Goal: Information Seeking & Learning: Learn about a topic

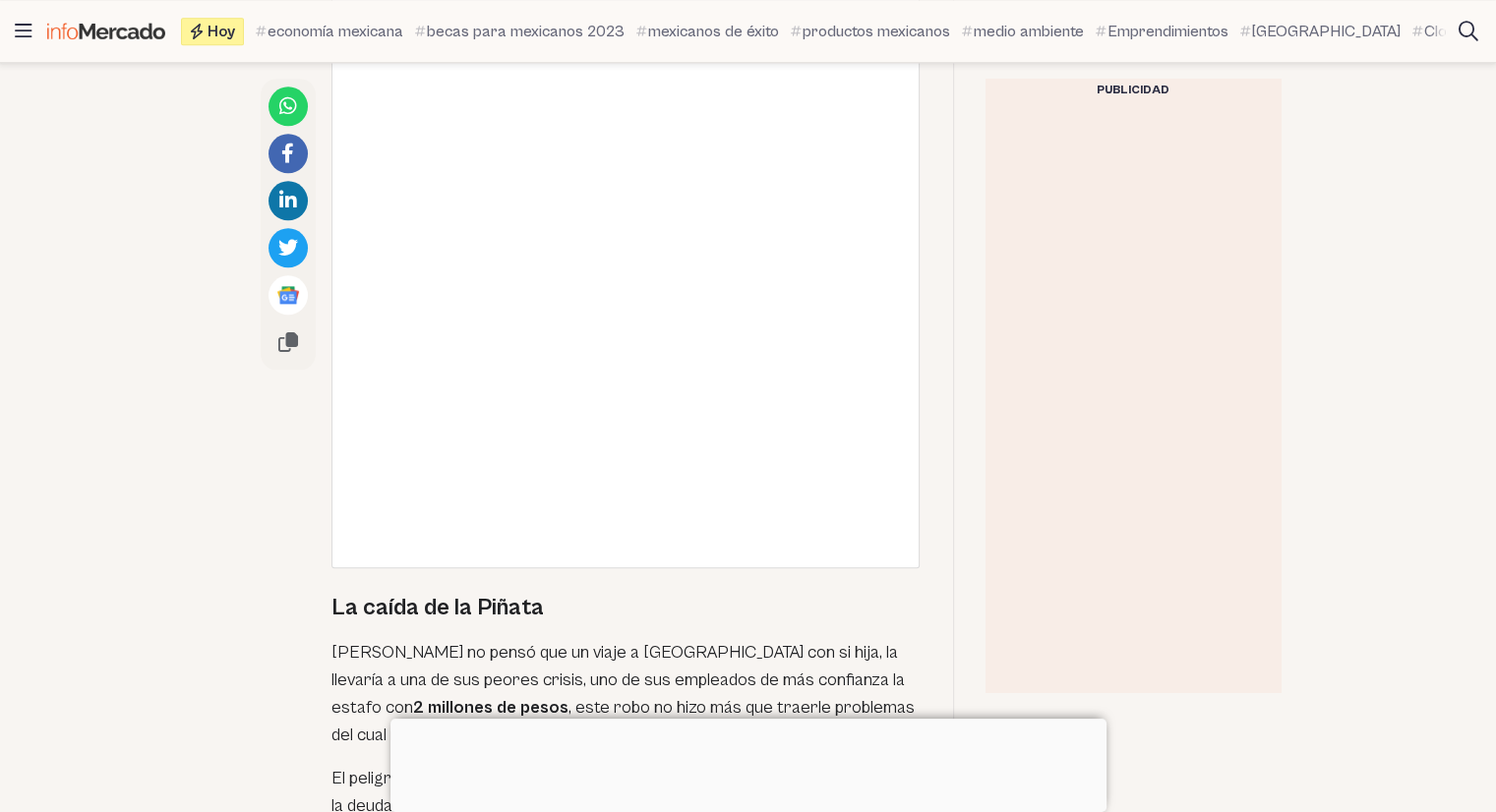
scroll to position [2127, 0]
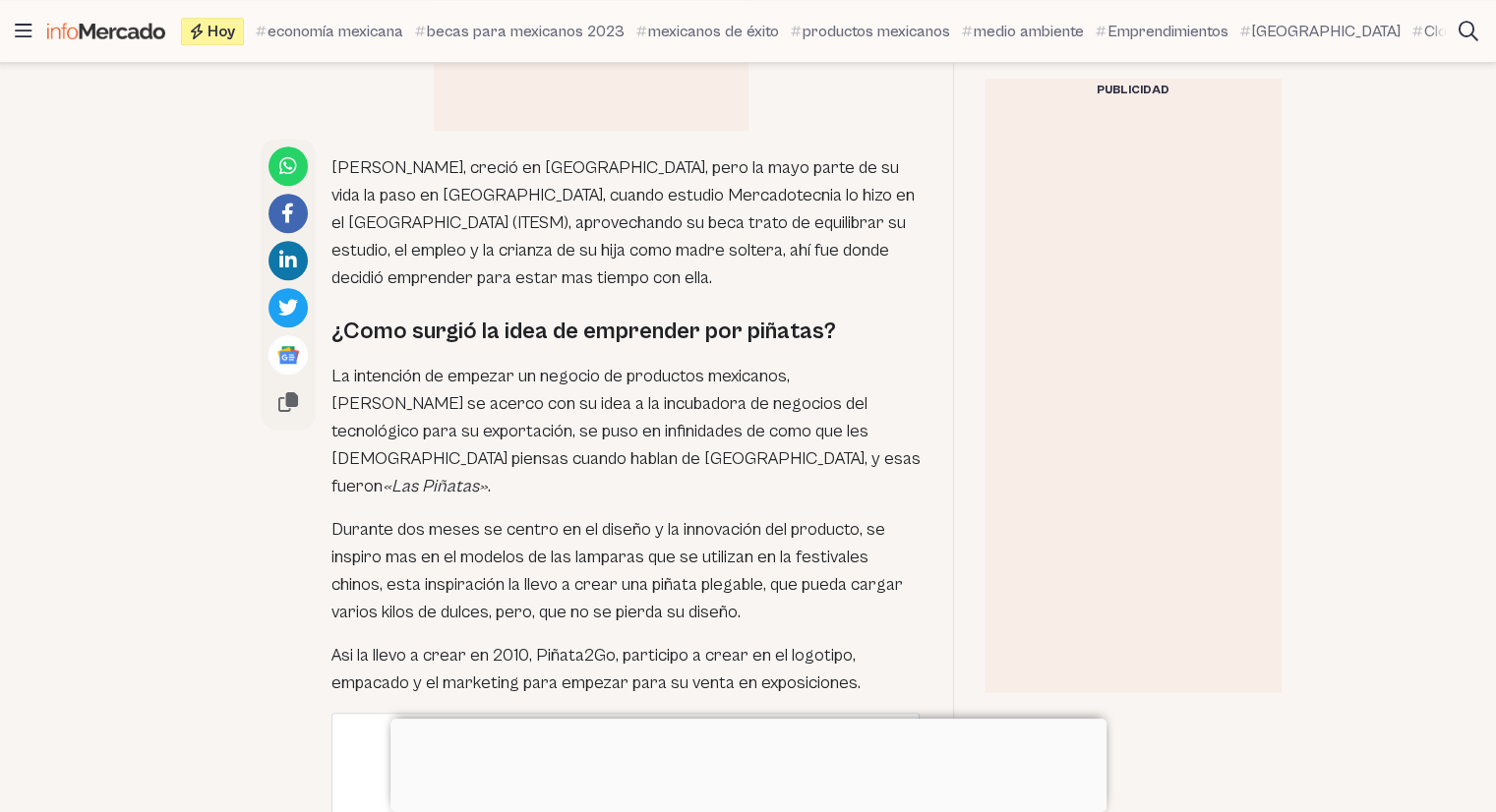
scroll to position [975, 0]
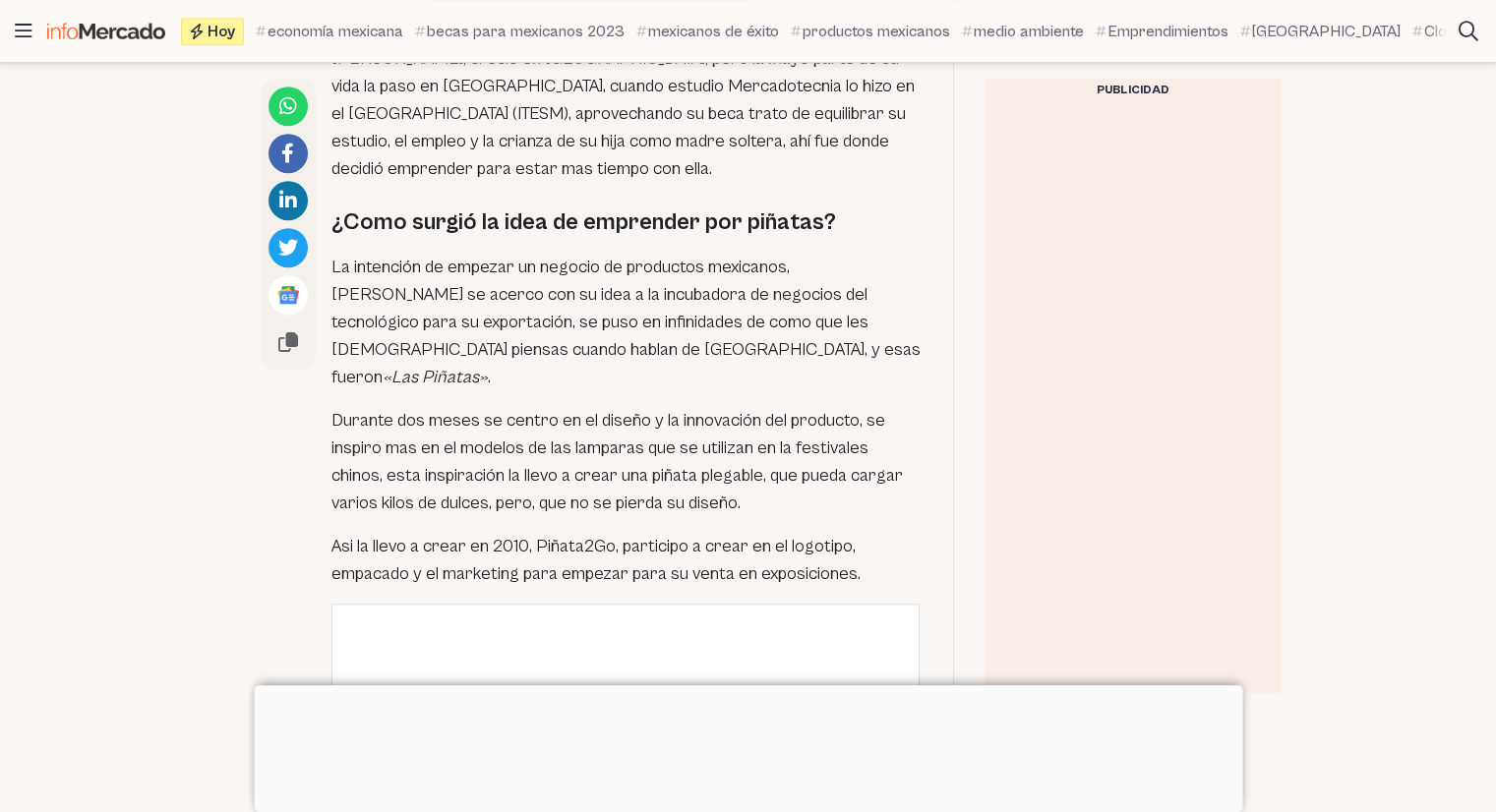
scroll to position [1280, 0]
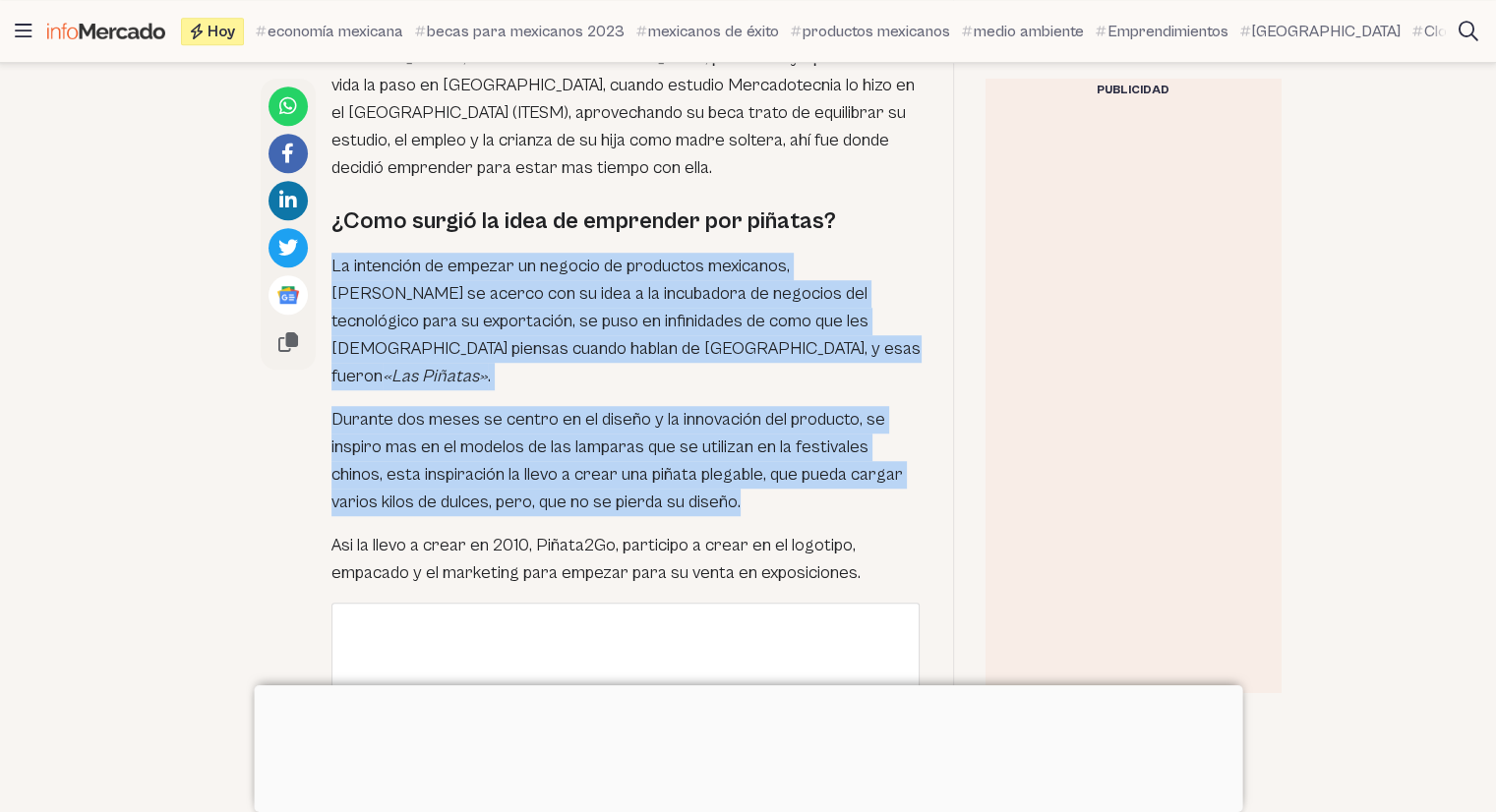
drag, startPoint x: 329, startPoint y: 241, endPoint x: 857, endPoint y: 448, distance: 567.1
copy div "La intención de empezar un negocio de productos mexicanos, [PERSON_NAME] se ace…"
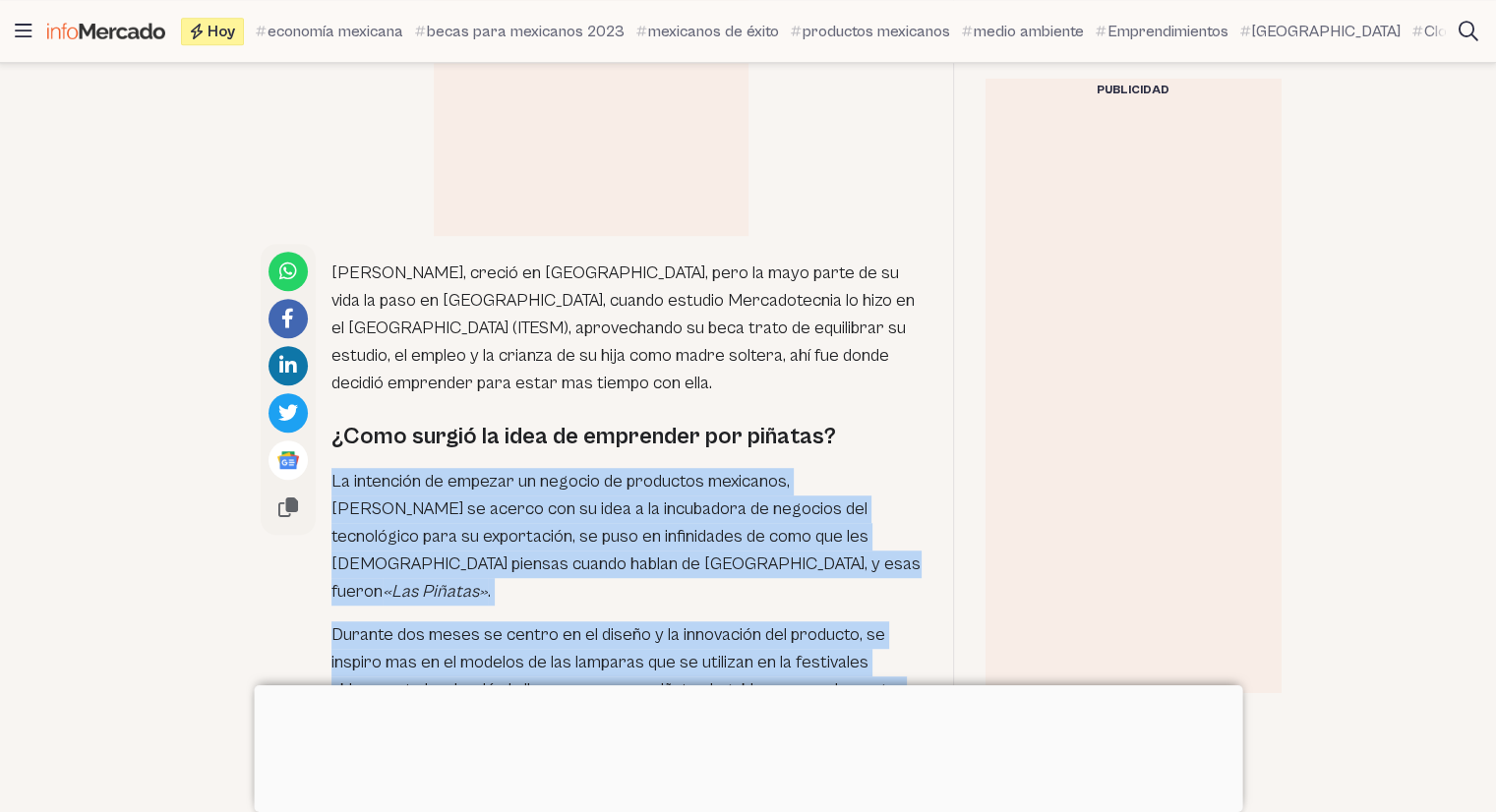
scroll to position [1068, 0]
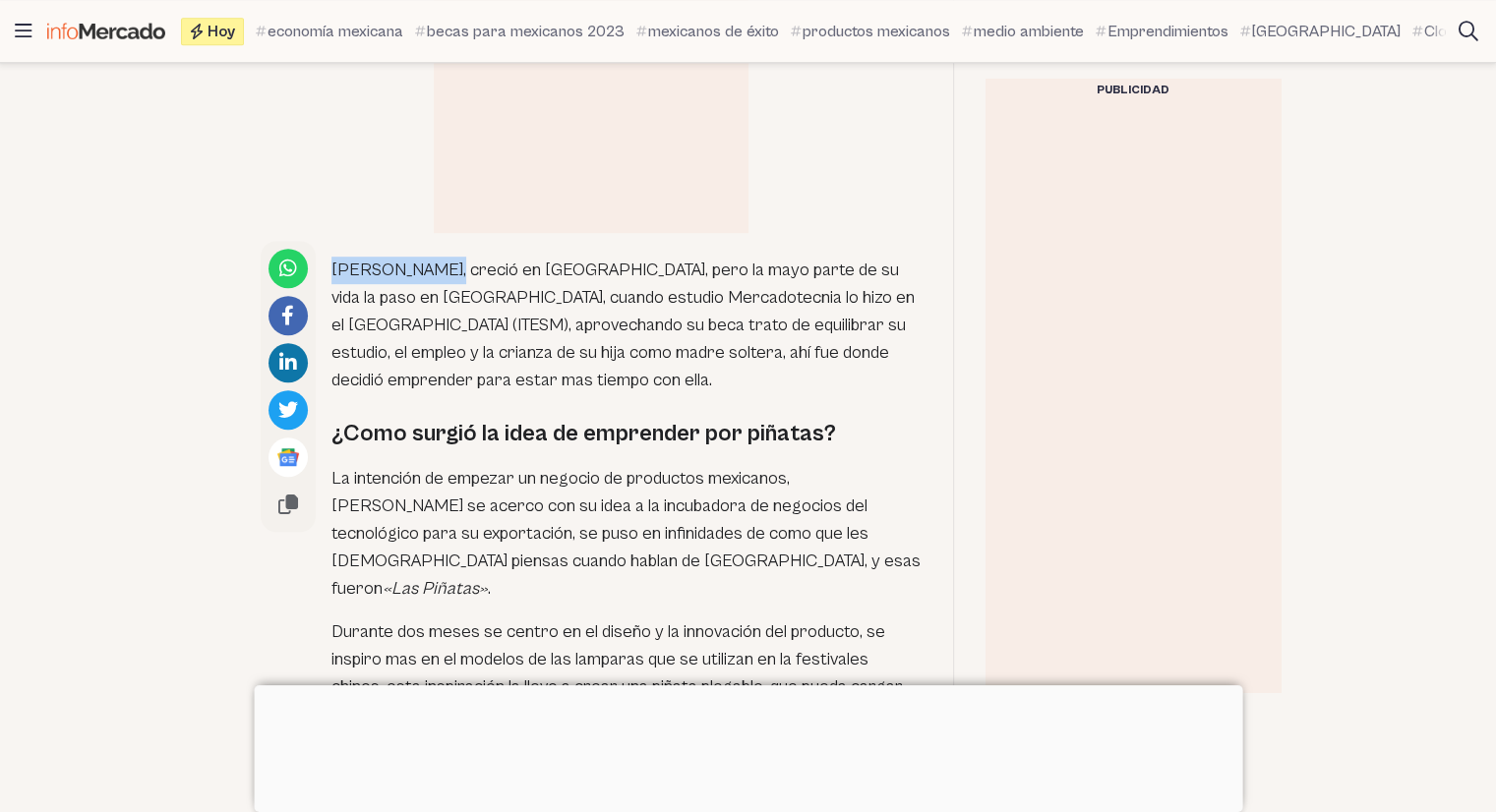
drag, startPoint x: 333, startPoint y: 238, endPoint x: 433, endPoint y: 236, distance: 100.0
click at [433, 256] on p "[PERSON_NAME], creció en [GEOGRAPHIC_DATA], pero la mayo parte de su vida la pa…" at bounding box center [626, 325] width 590 height 137
copy p "[PERSON_NAME]"
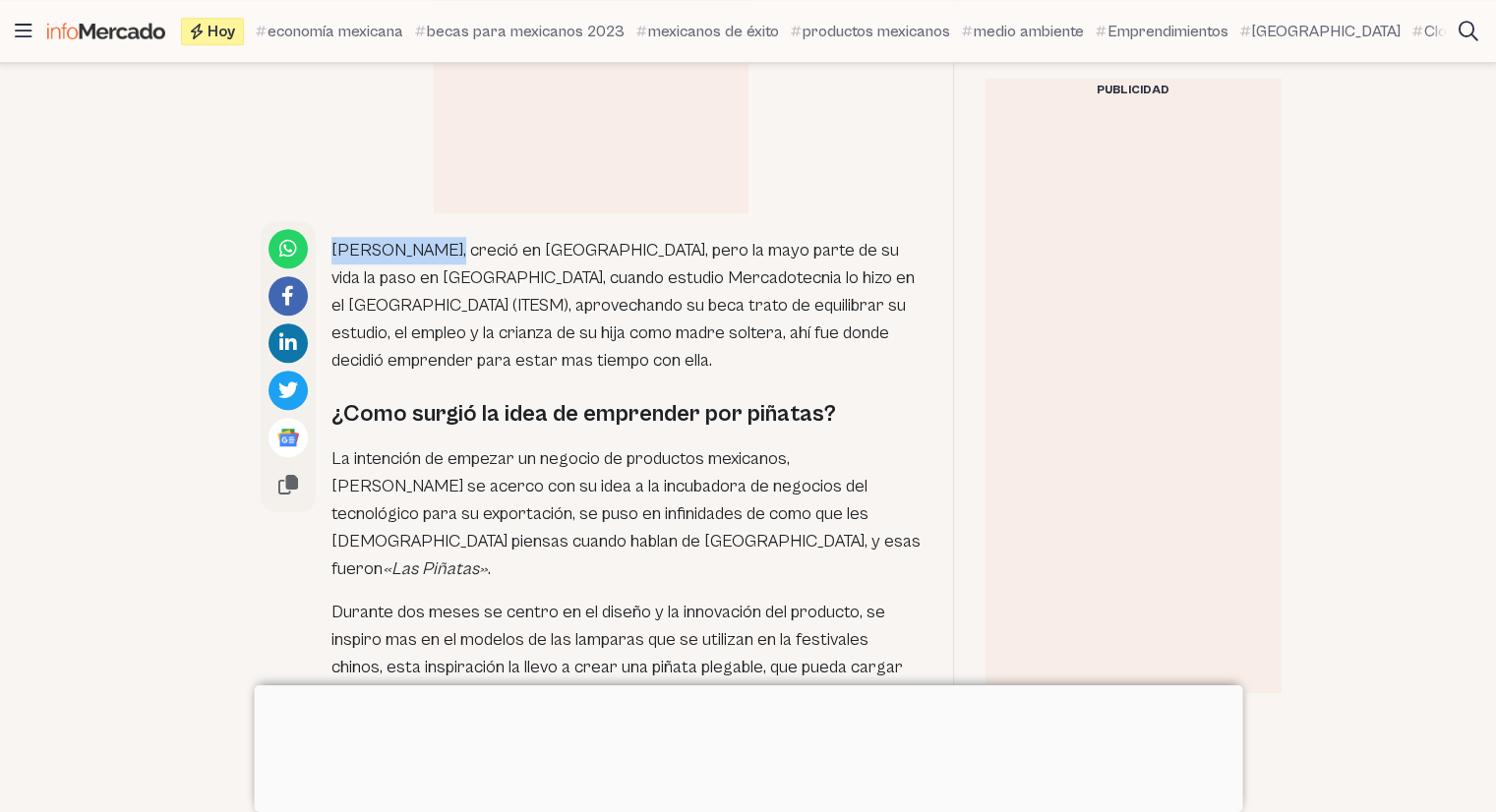
scroll to position [1085, 0]
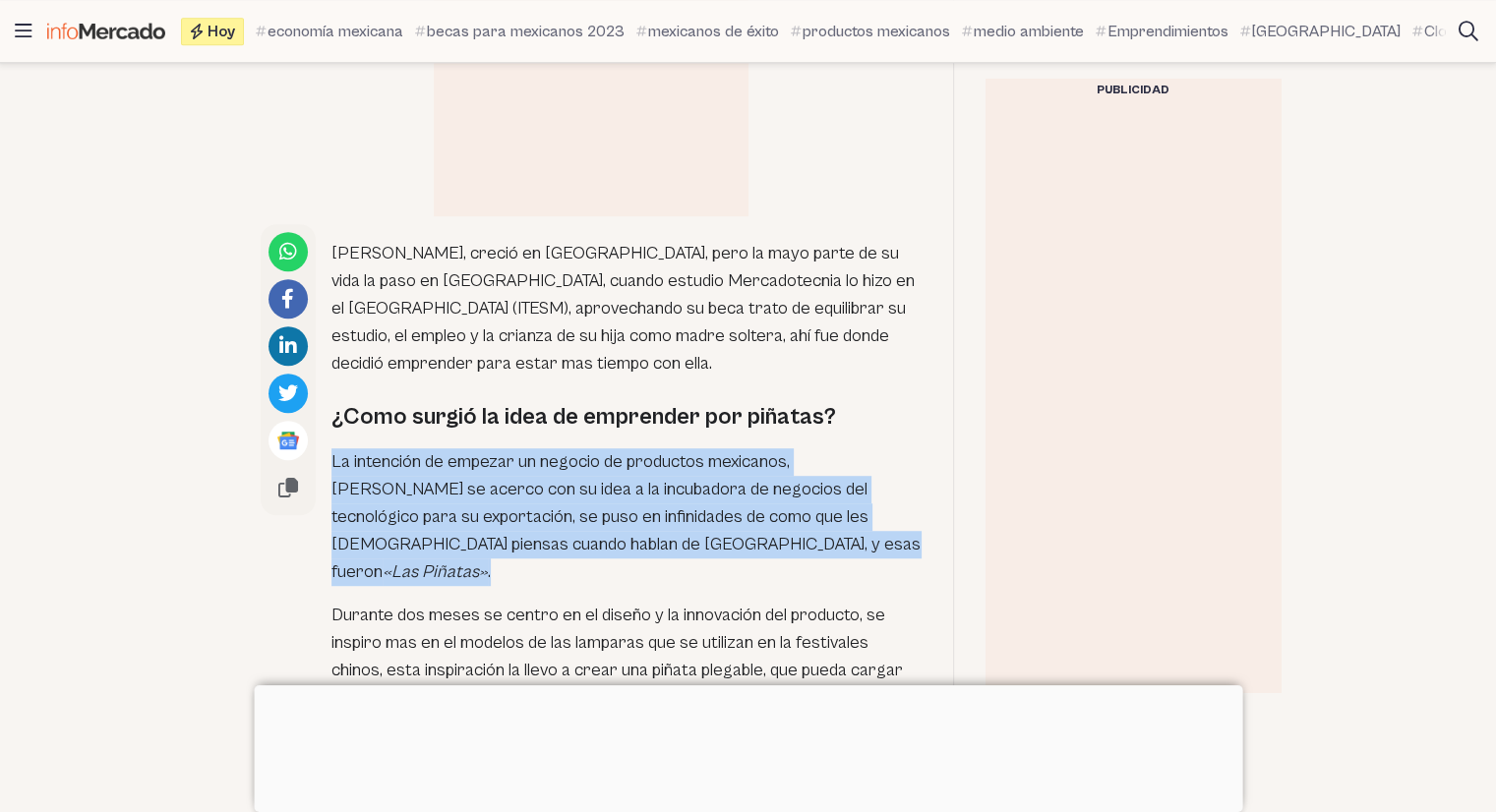
drag, startPoint x: 331, startPoint y: 435, endPoint x: 806, endPoint y: 512, distance: 481.2
click at [806, 512] on p "La intención de empezar un negocio de productos mexicanos, [PERSON_NAME] se ace…" at bounding box center [626, 517] width 590 height 137
copy p "La intención de empezar un negocio de productos mexicanos, [PERSON_NAME] se ace…"
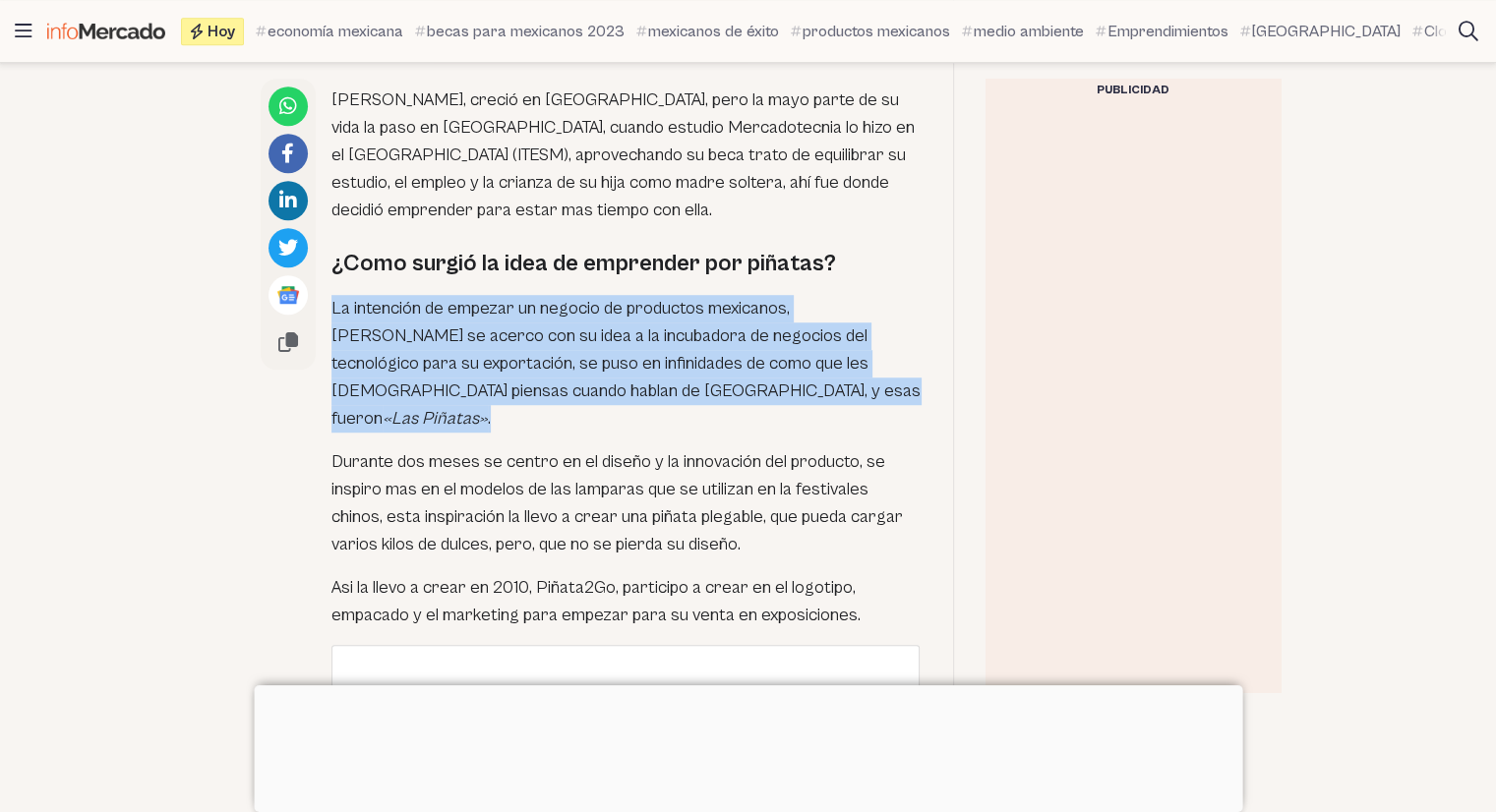
scroll to position [1250, 0]
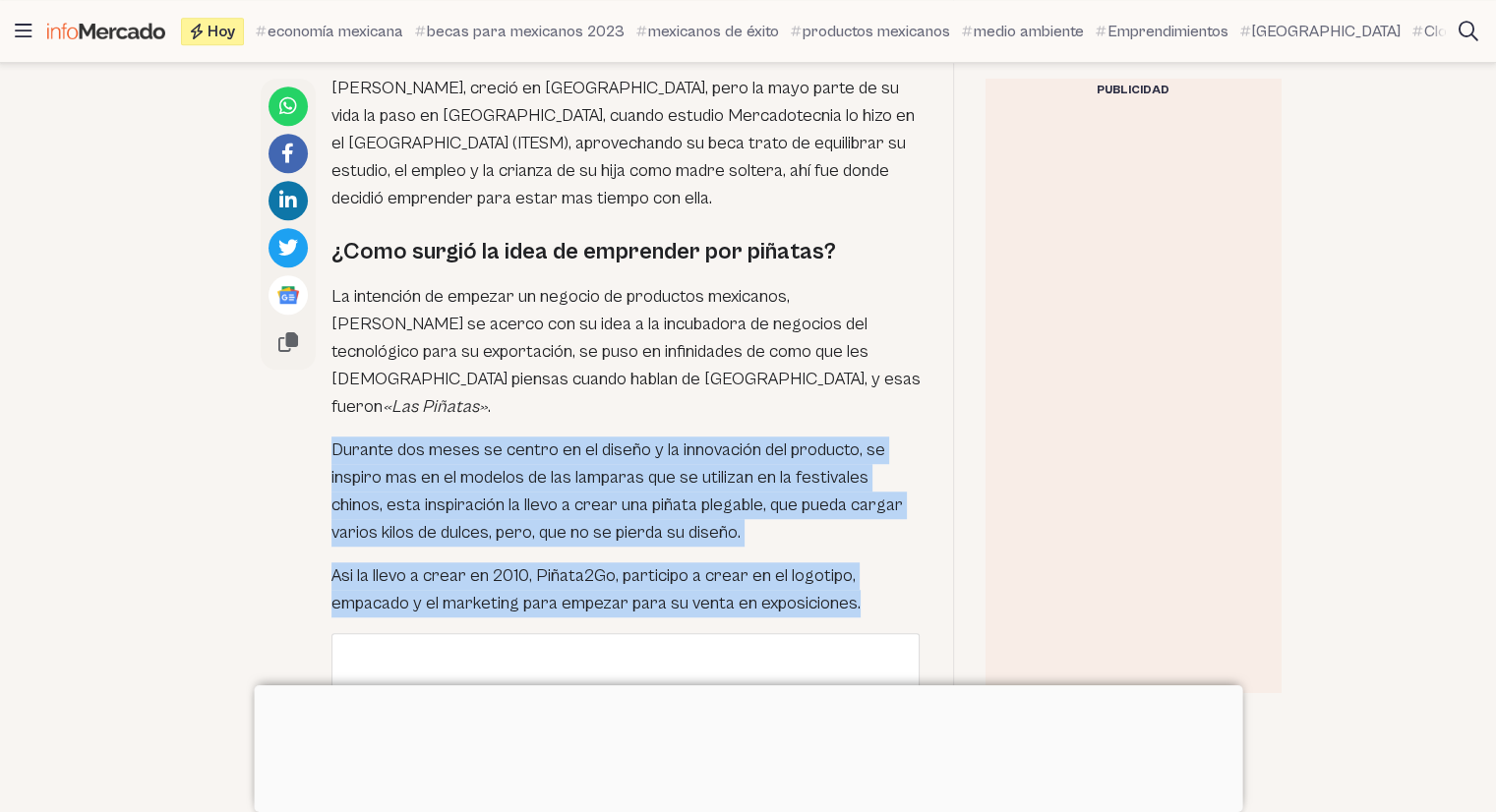
drag, startPoint x: 332, startPoint y: 396, endPoint x: 859, endPoint y: 544, distance: 547.4
copy div "Durante dos meses se centro en el diseño y la innovación del producto, se inspi…"
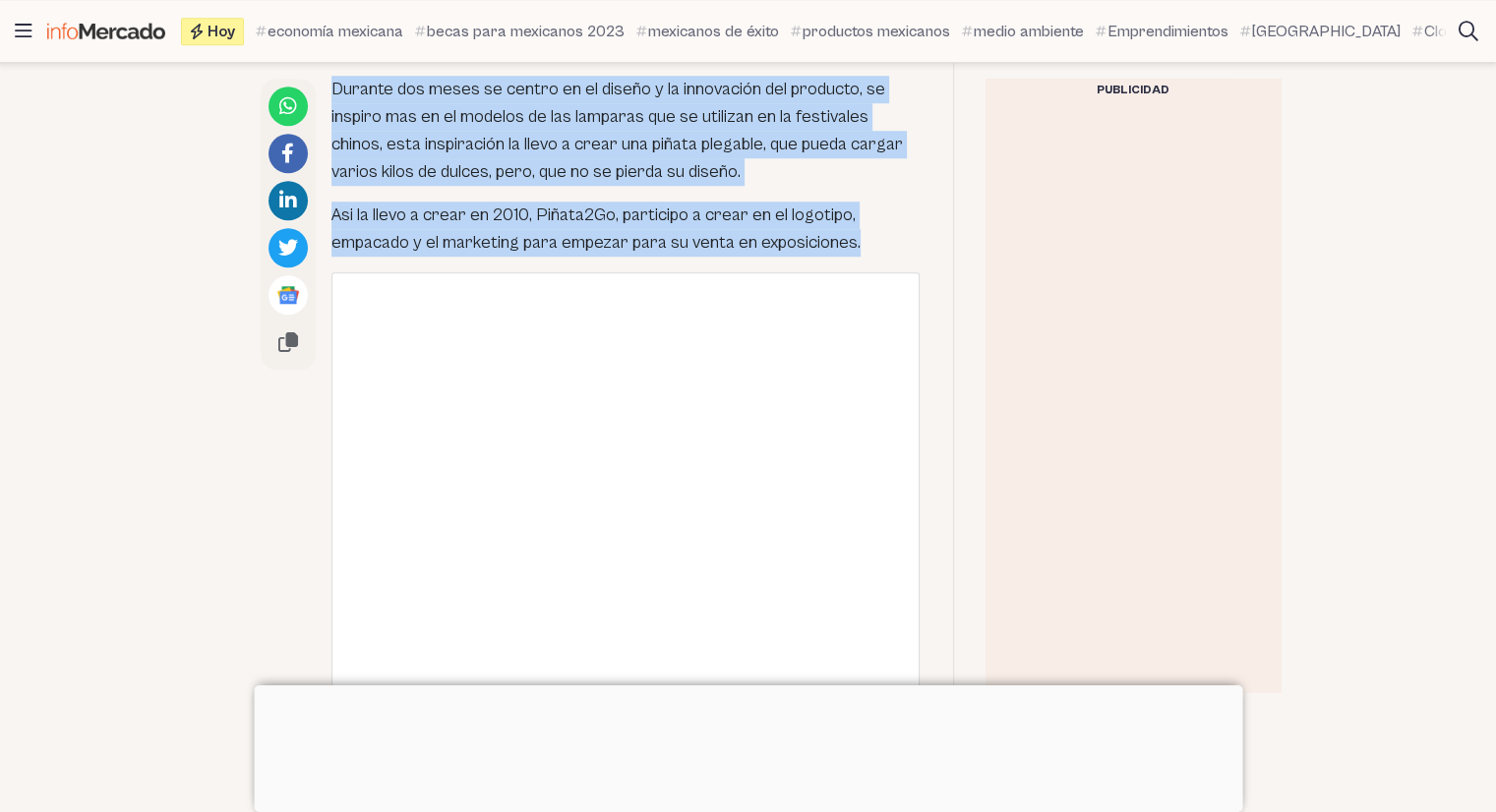
scroll to position [758, 0]
